Goal: Navigation & Orientation: Find specific page/section

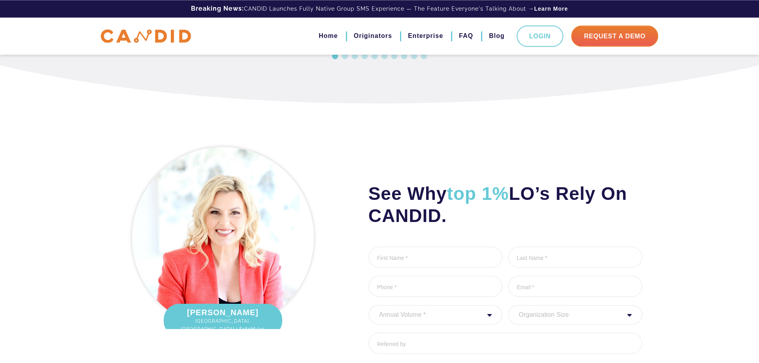
scroll to position [1008, 0]
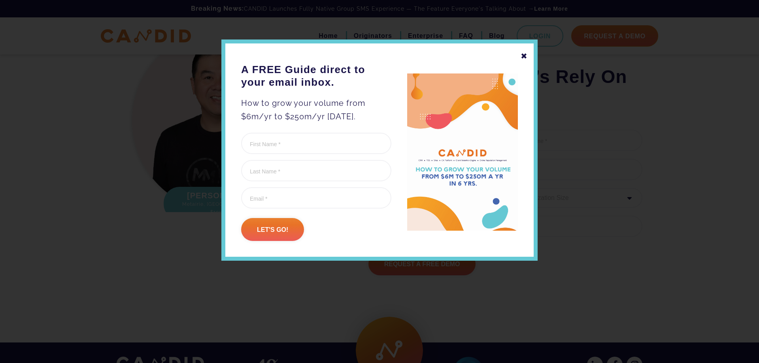
click at [523, 57] on div "✖" at bounding box center [524, 55] width 7 height 13
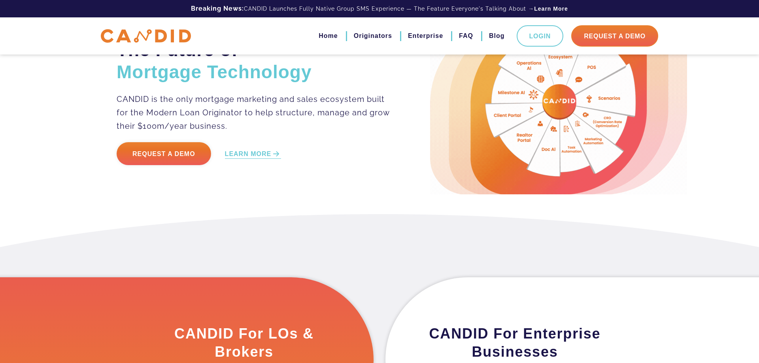
scroll to position [0, 0]
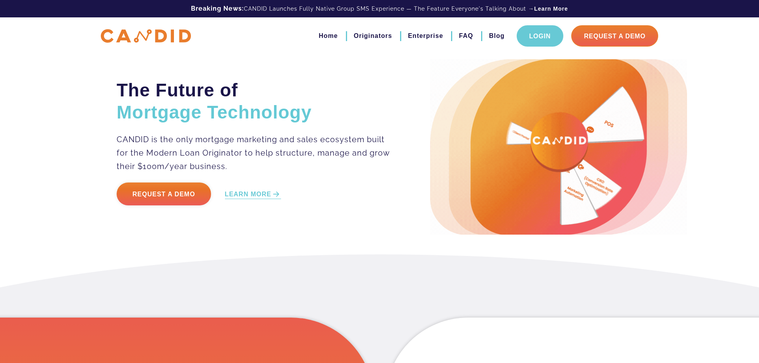
click at [525, 39] on link "Login" at bounding box center [540, 35] width 47 height 21
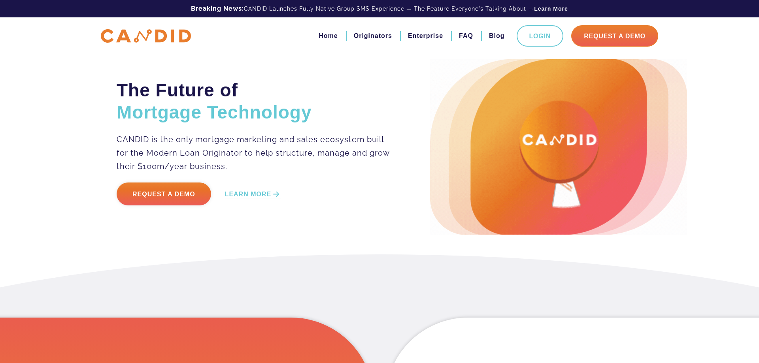
click at [130, 30] on img at bounding box center [146, 36] width 90 height 14
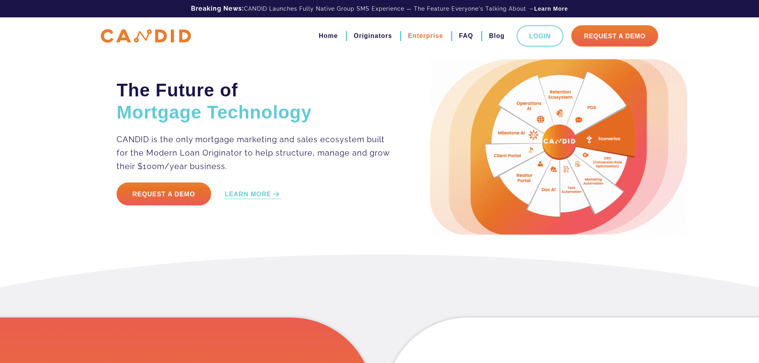
click at [425, 38] on link "Enterprise" at bounding box center [425, 35] width 35 height 13
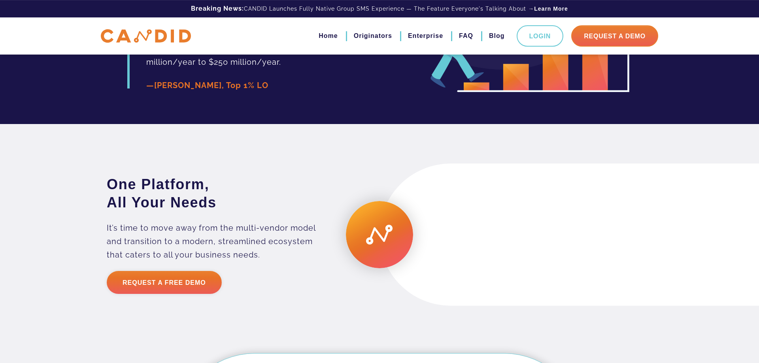
scroll to position [1415, 0]
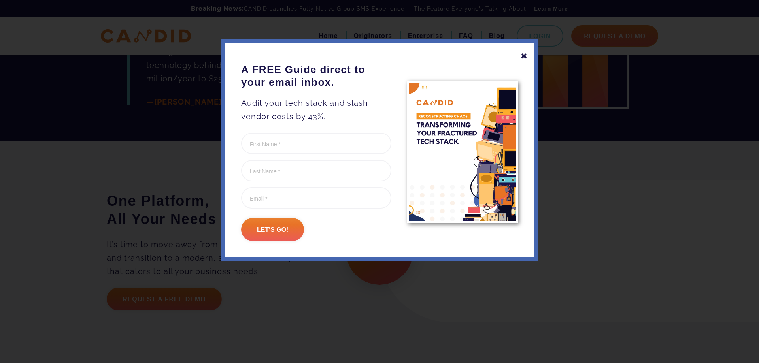
click at [527, 51] on div "✖" at bounding box center [524, 55] width 7 height 13
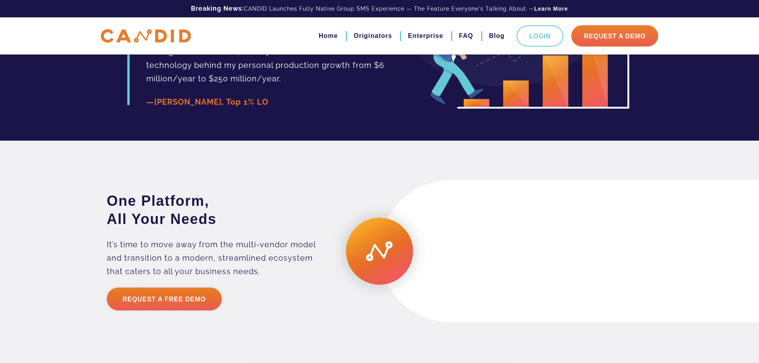
click at [130, 42] on img at bounding box center [146, 36] width 90 height 14
